Goal: Information Seeking & Learning: Learn about a topic

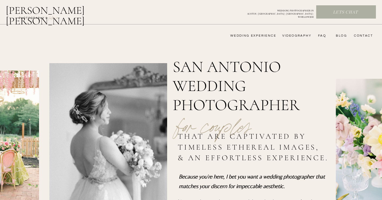
click at [296, 36] on nav "videography" at bounding box center [296, 36] width 31 height 4
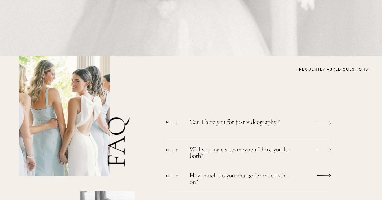
scroll to position [523, 0]
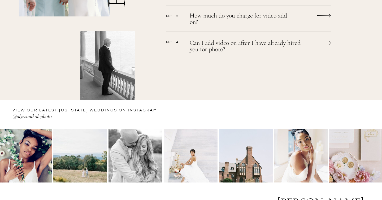
click at [301, 43] on p "Can I add video on after I have already hired you for photo?" at bounding box center [249, 47] width 119 height 14
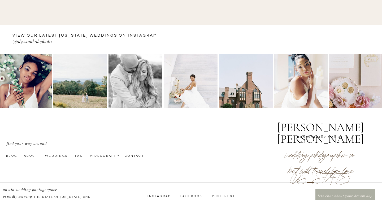
scroll to position [688, 0]
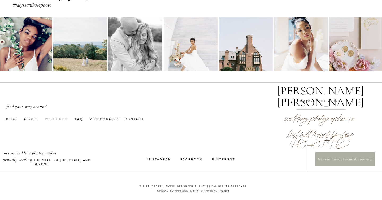
click at [59, 120] on nav "Weddings" at bounding box center [57, 119] width 25 height 4
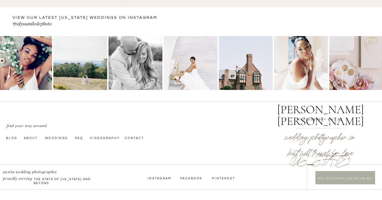
scroll to position [1999, 0]
